Goal: Task Accomplishment & Management: Use online tool/utility

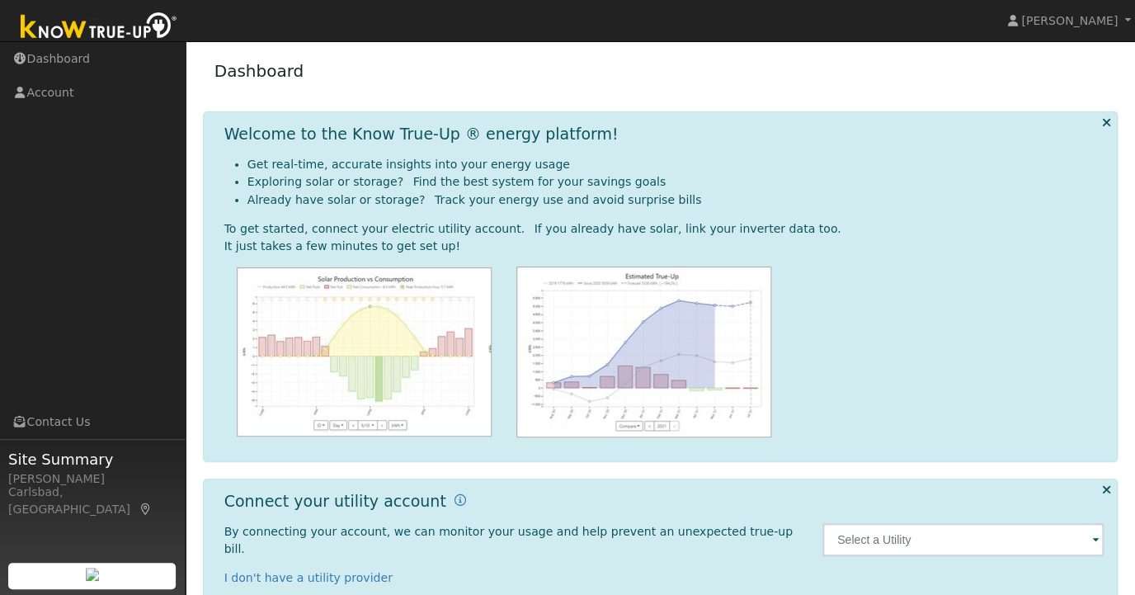
scroll to position [40, 0]
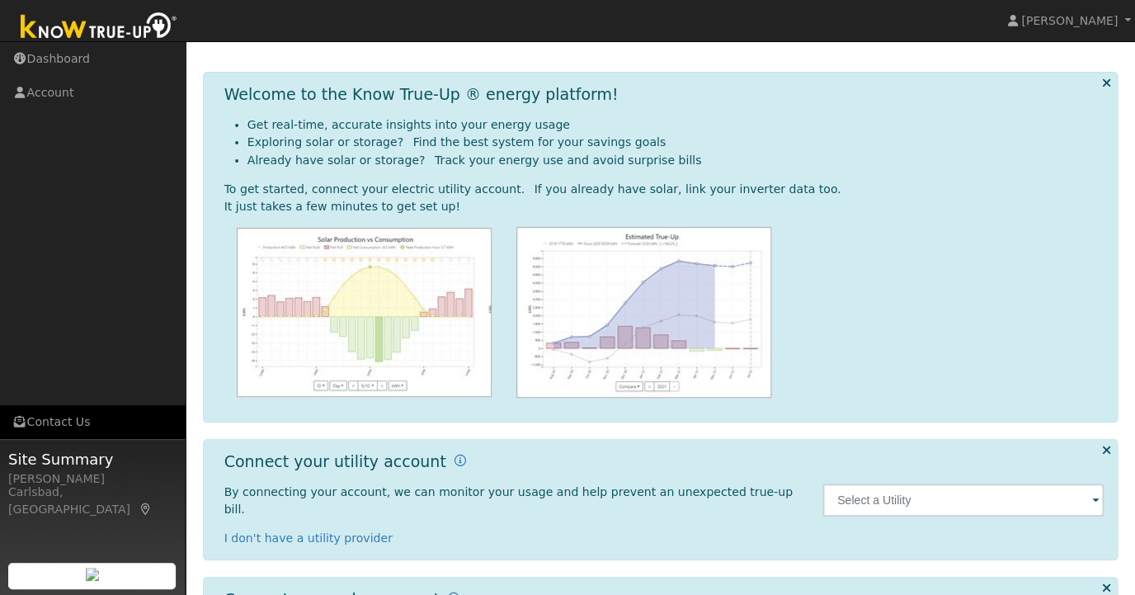
click at [73, 423] on link "Contact Us" at bounding box center [93, 422] width 186 height 34
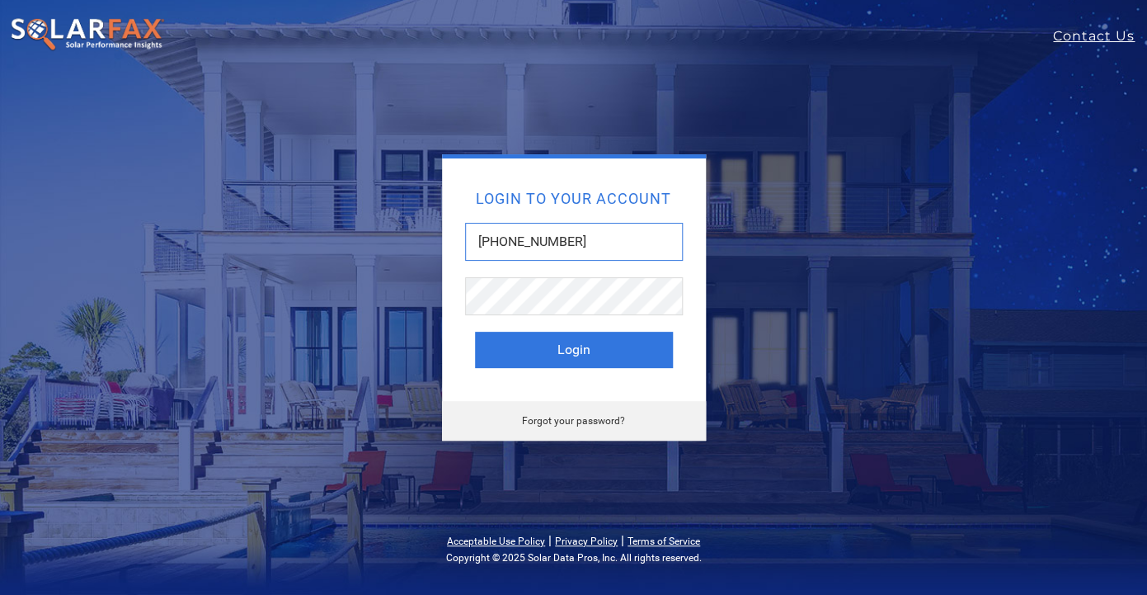
drag, startPoint x: 578, startPoint y: 238, endPoint x: 405, endPoint y: 222, distance: 174.0
click at [465, 223] on input "[PHONE_NUMBER]" at bounding box center [574, 242] width 218 height 38
type input "[EMAIL_ADDRESS][DOMAIN_NAME]"
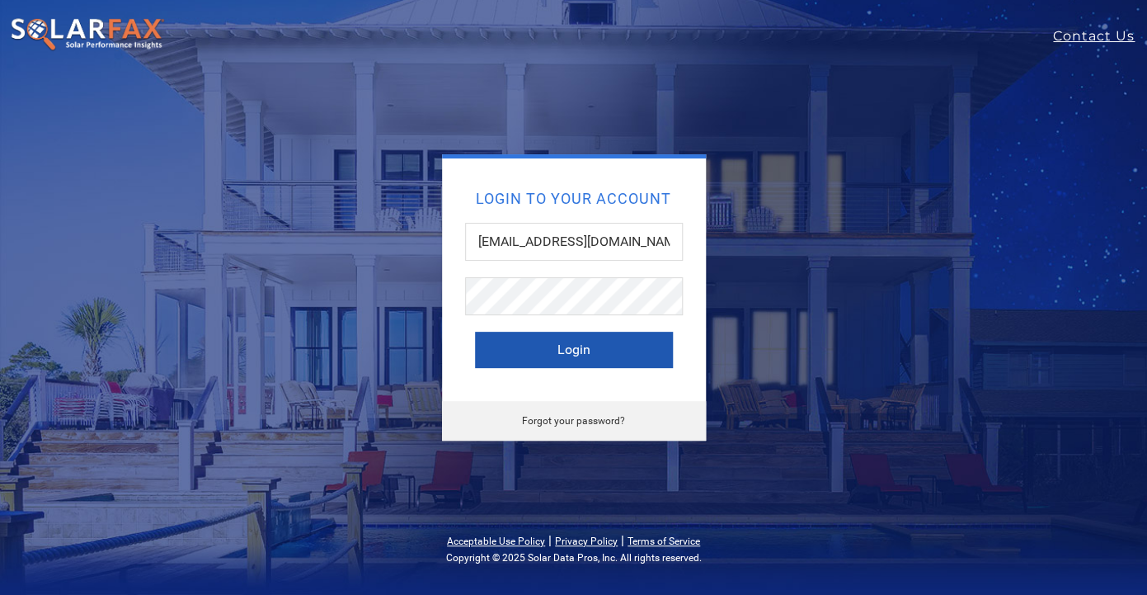
click at [521, 358] on button "Login" at bounding box center [574, 350] width 198 height 36
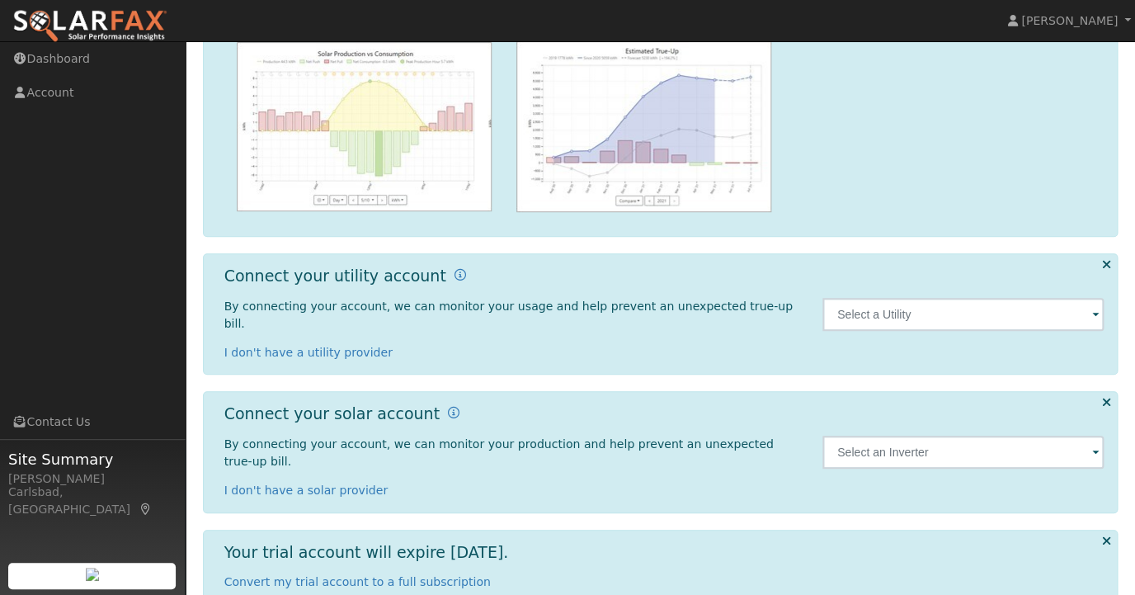
scroll to position [219, 0]
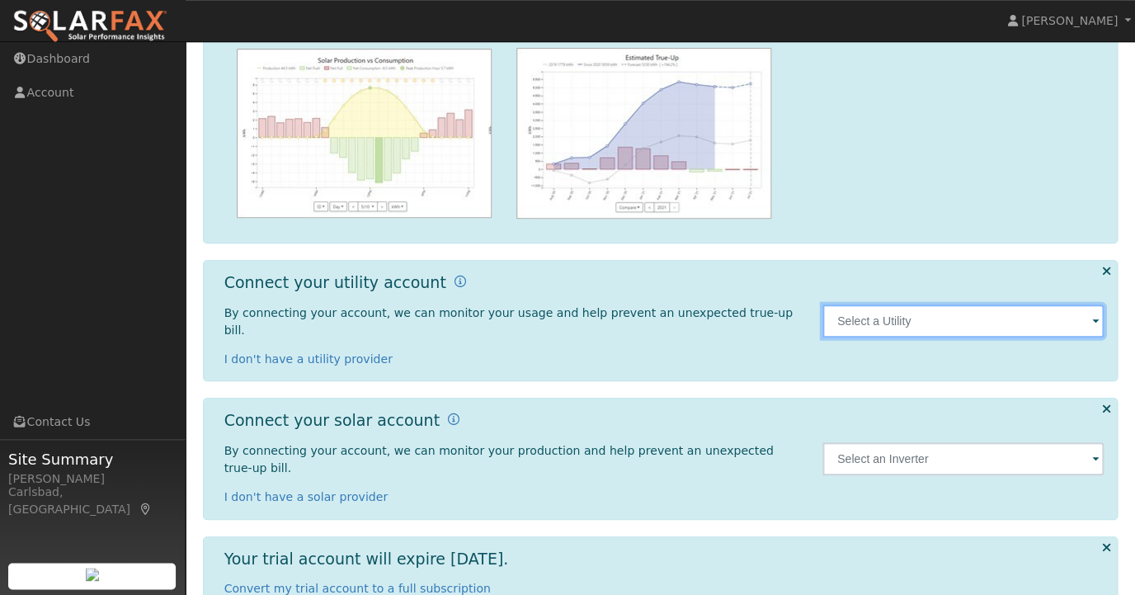
click at [903, 322] on input "text" at bounding box center [963, 320] width 282 height 33
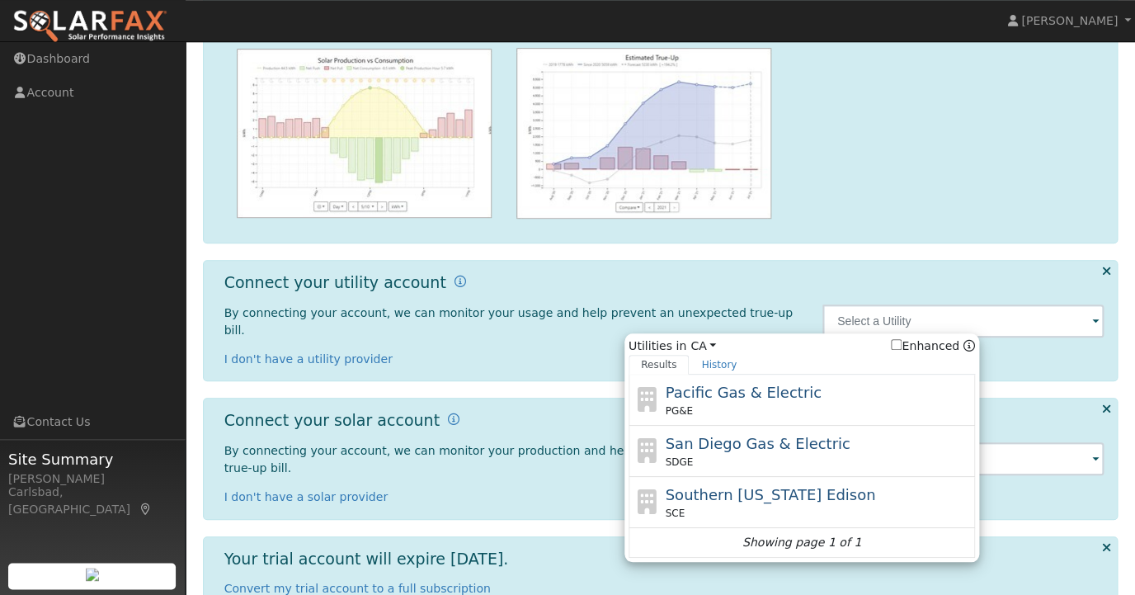
click at [901, 339] on input "Enhanced" at bounding box center [896, 344] width 11 height 11
checkbox input "true"
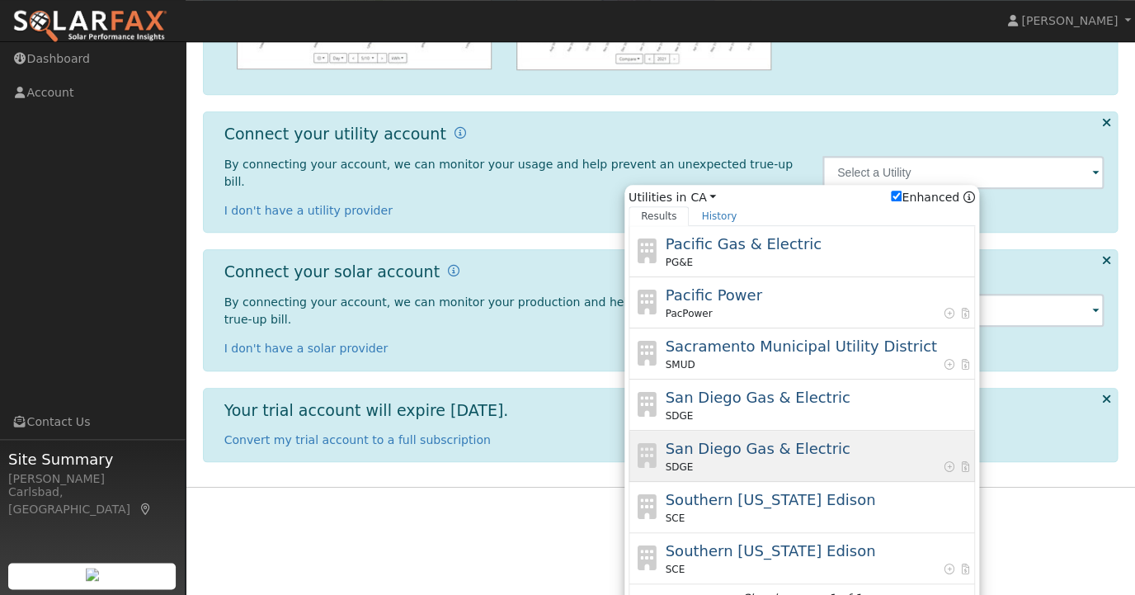
scroll to position [382, 0]
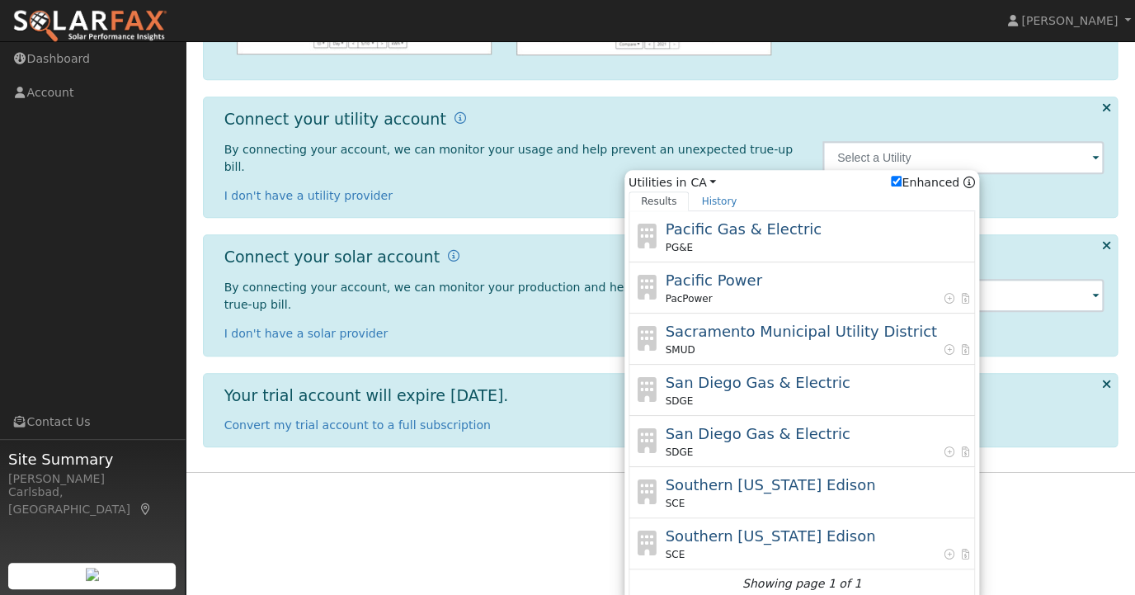
click at [882, 449] on div "SDGE" at bounding box center [818, 452] width 306 height 15
type input "SDGE"
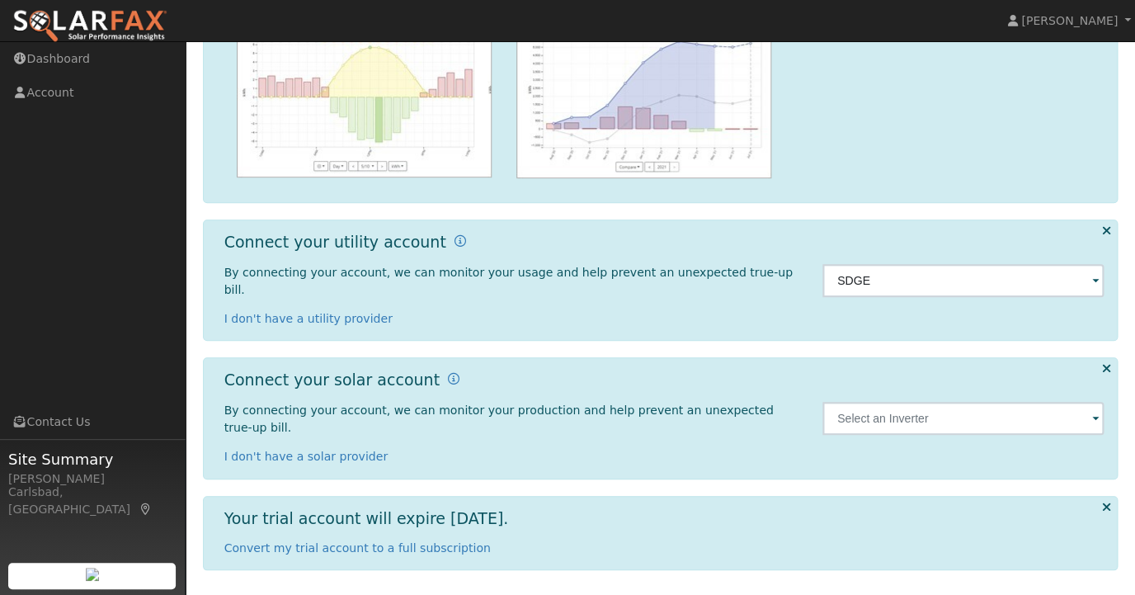
scroll to position [225, 0]
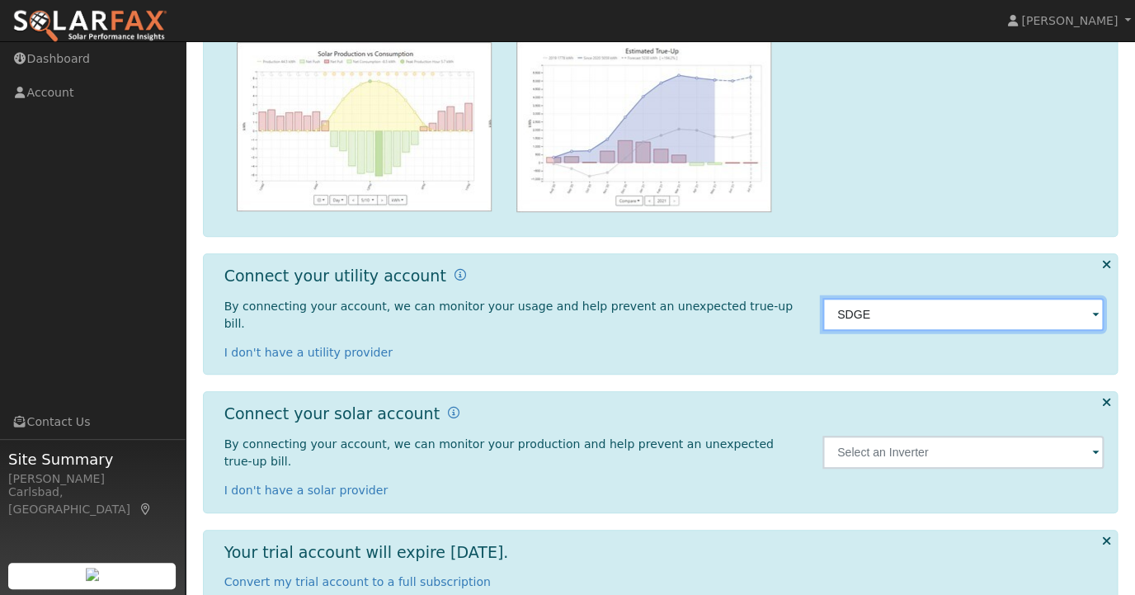
click at [881, 314] on input "SDGE" at bounding box center [963, 314] width 282 height 33
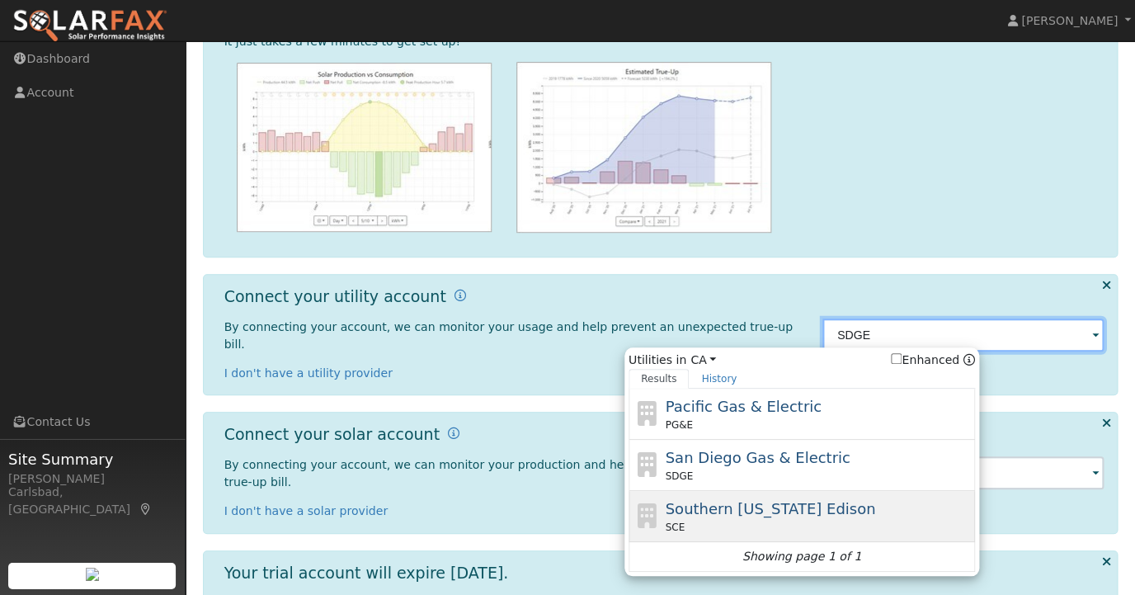
scroll to position [199, 0]
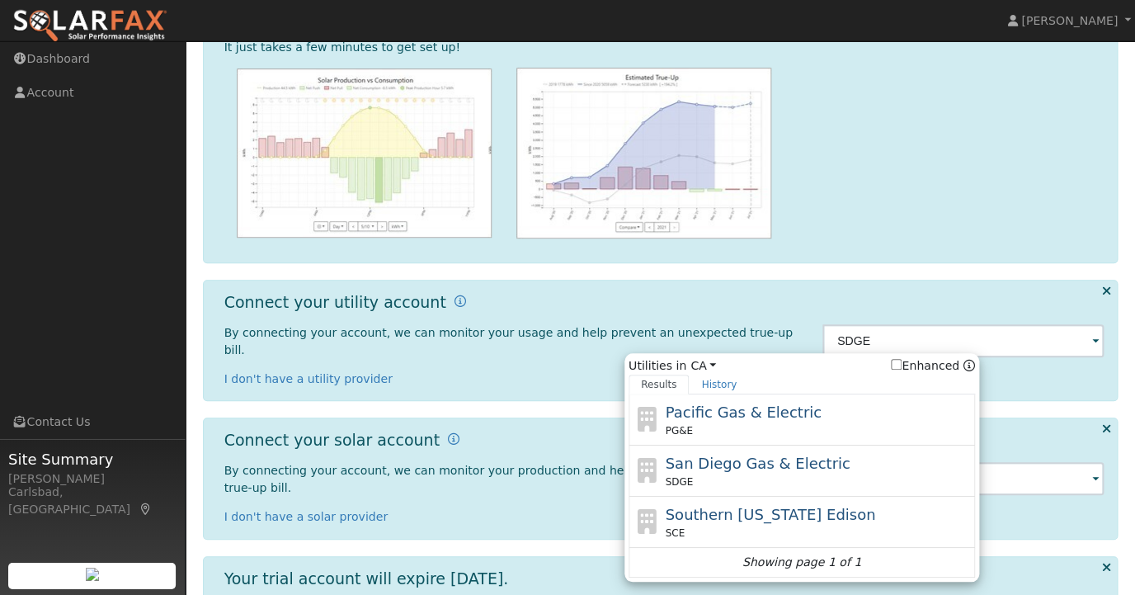
click at [918, 359] on label "Enhanced" at bounding box center [925, 365] width 68 height 17
click at [901, 359] on input "Enhanced" at bounding box center [896, 364] width 11 height 11
checkbox input "true"
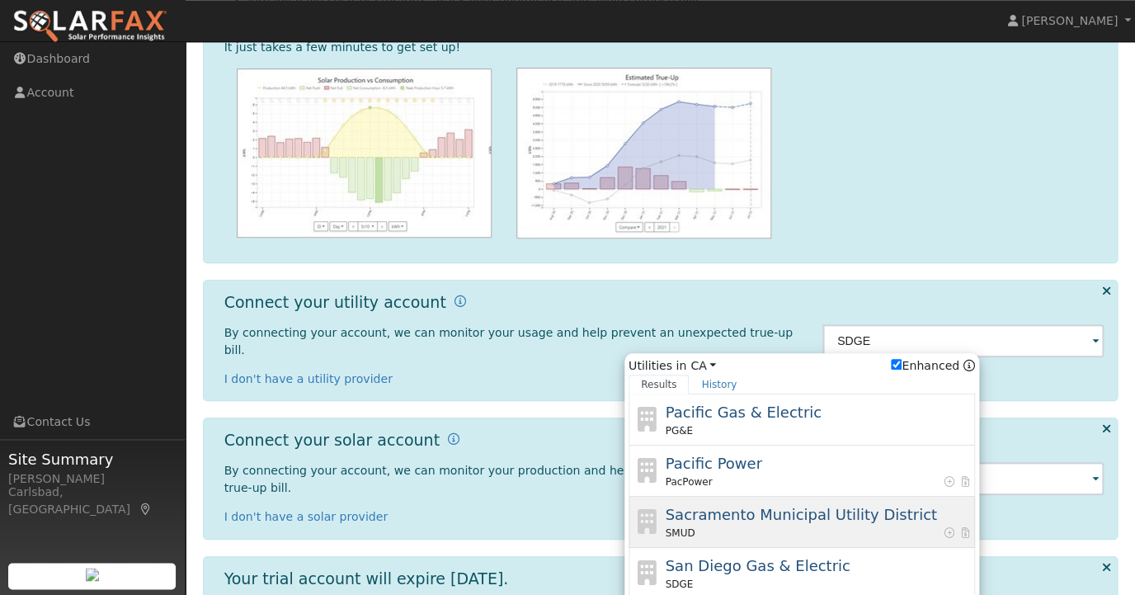
click at [906, 525] on div "SMUD" at bounding box center [818, 532] width 306 height 15
type input "SMUD"
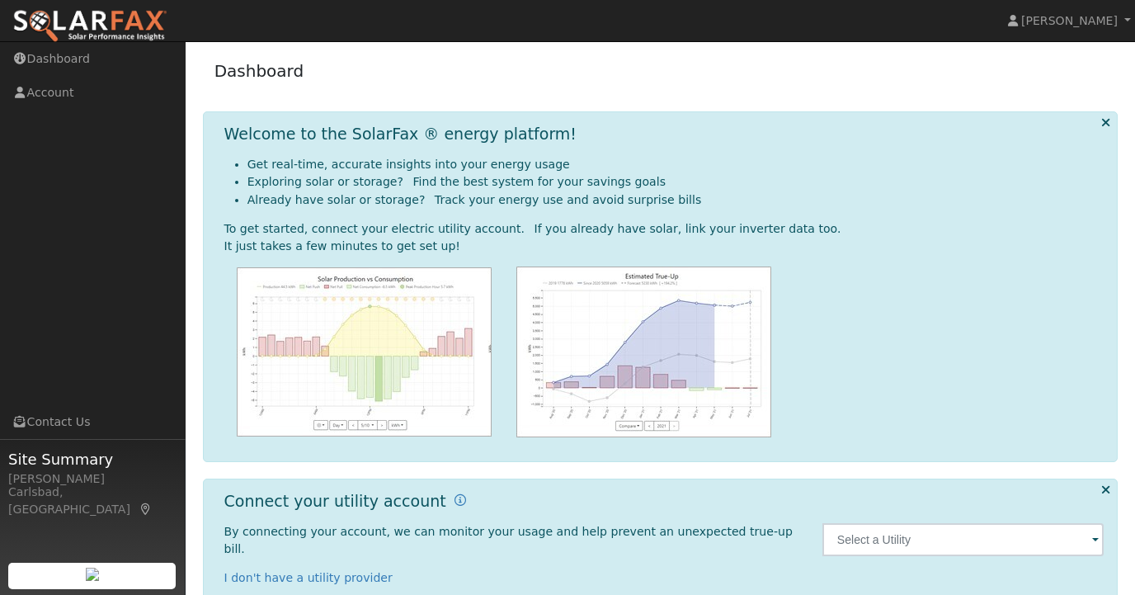
scroll to position [134, 0]
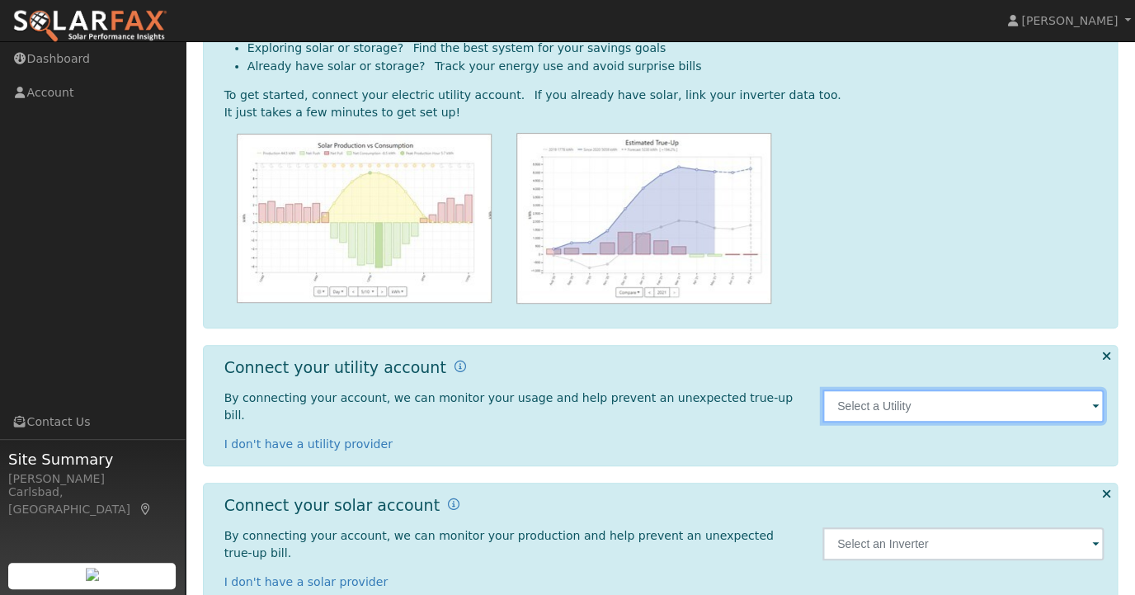
click at [903, 393] on input "text" at bounding box center [963, 405] width 282 height 33
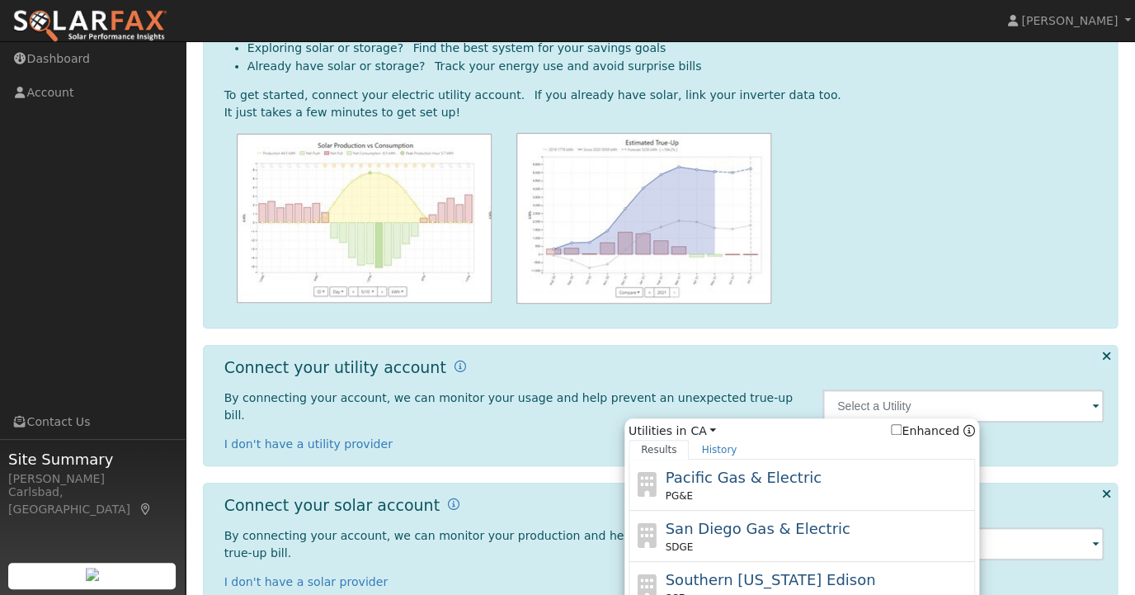
click at [924, 424] on label "Enhanced" at bounding box center [925, 430] width 68 height 17
click at [901, 424] on input "Enhanced" at bounding box center [896, 429] width 11 height 11
checkbox input "true"
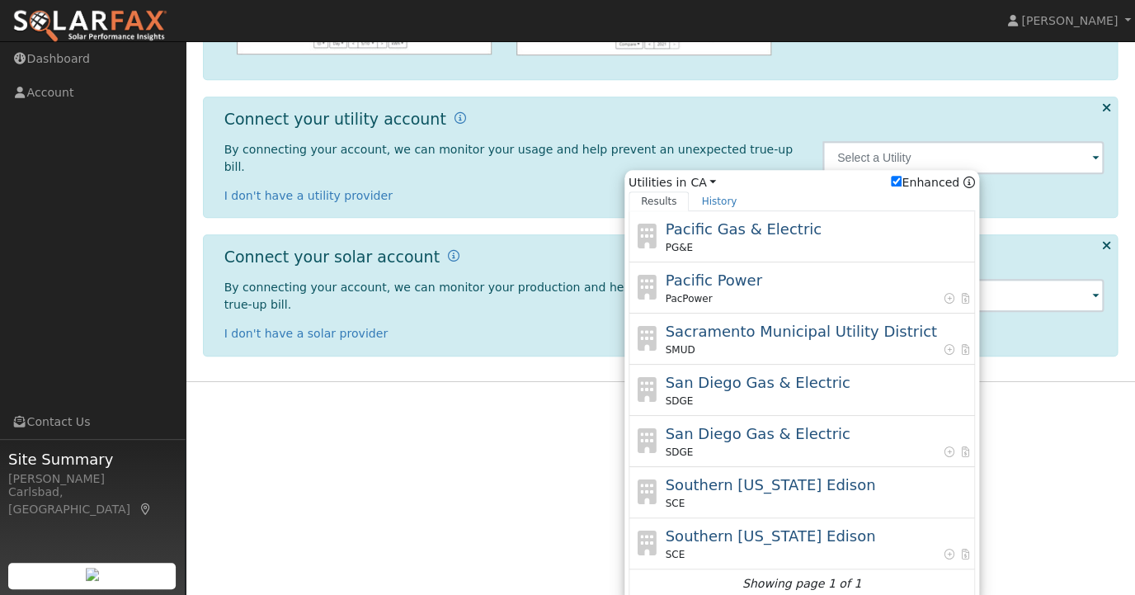
click at [915, 434] on div "San Diego Gas & Electric SDGE" at bounding box center [818, 440] width 306 height 37
type input "SDGE"
